Goal: Task Accomplishment & Management: Use online tool/utility

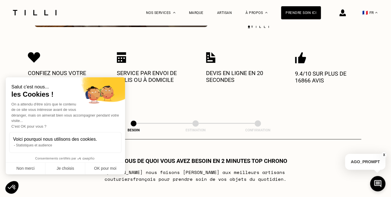
scroll to position [222, 0]
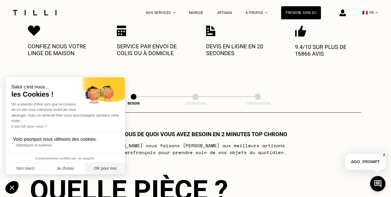
click at [105, 170] on button "OK pour moi" at bounding box center [105, 169] width 40 height 12
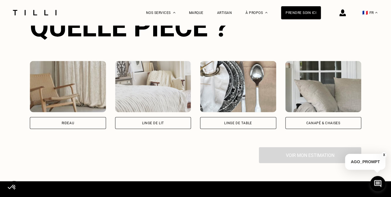
scroll to position [390, 0]
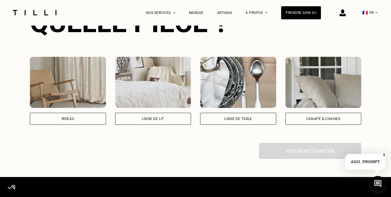
click at [66, 120] on div "Rideau" at bounding box center [67, 118] width 13 height 3
select select "FR"
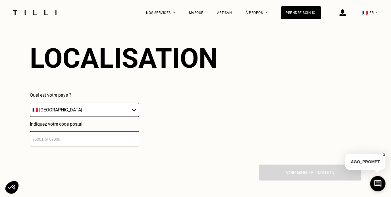
scroll to position [508, 0]
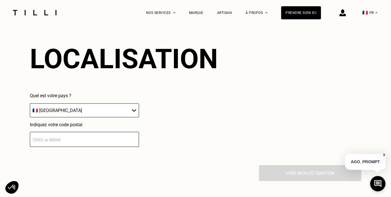
click at [70, 141] on input "number" at bounding box center [84, 139] width 109 height 15
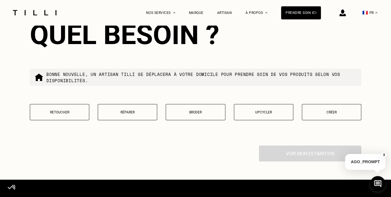
scroll to position [672, 0]
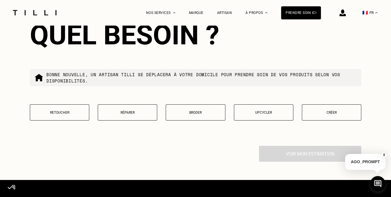
type input "75005"
click at [78, 117] on button "Retoucher" at bounding box center [59, 112] width 59 height 16
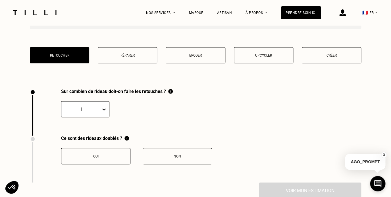
scroll to position [730, 0]
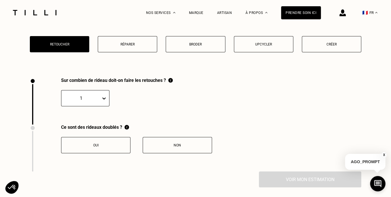
click at [87, 106] on div "1" at bounding box center [85, 98] width 48 height 16
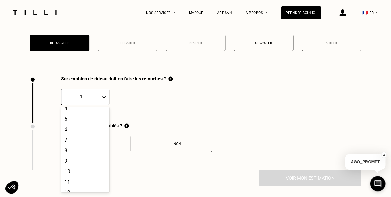
scroll to position [49, 0]
click at [75, 154] on div "9" at bounding box center [85, 149] width 48 height 11
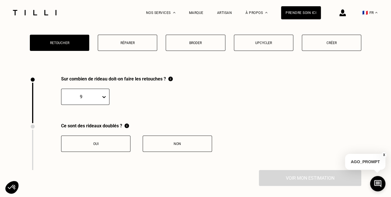
click at [116, 146] on div "Oui" at bounding box center [95, 144] width 63 height 4
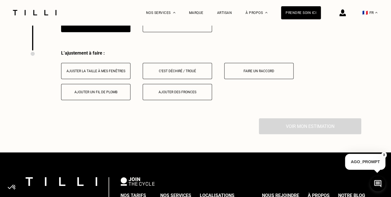
scroll to position [861, 0]
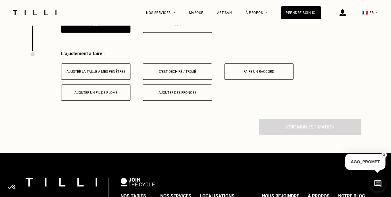
click at [108, 71] on button "Ajuster la taille à mes fenêtres" at bounding box center [95, 71] width 69 height 16
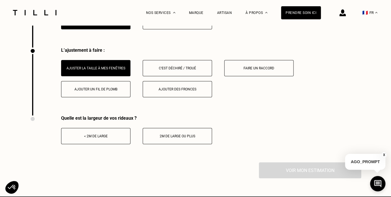
scroll to position [866, 0]
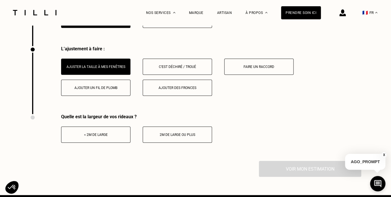
click at [115, 136] on div "< 2m de large" at bounding box center [95, 135] width 63 height 4
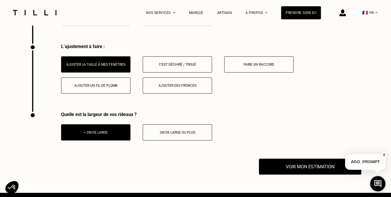
scroll to position [871, 0]
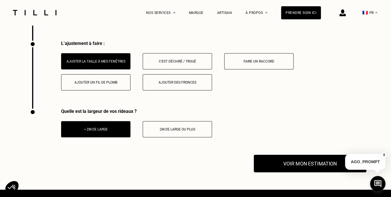
click at [319, 167] on button "Voir mon estimation" at bounding box center [310, 164] width 113 height 18
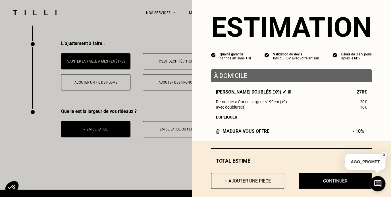
scroll to position [14, 0]
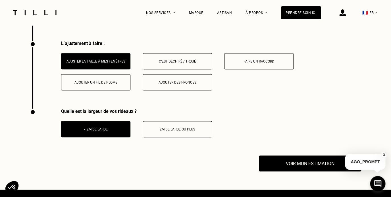
click at [384, 154] on button "X" at bounding box center [384, 155] width 6 height 6
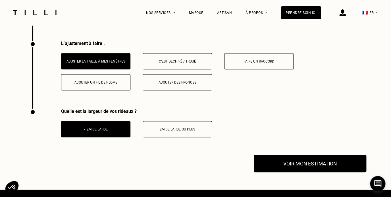
click at [322, 172] on button "Voir mon estimation" at bounding box center [310, 164] width 113 height 18
